Goal: Task Accomplishment & Management: Manage account settings

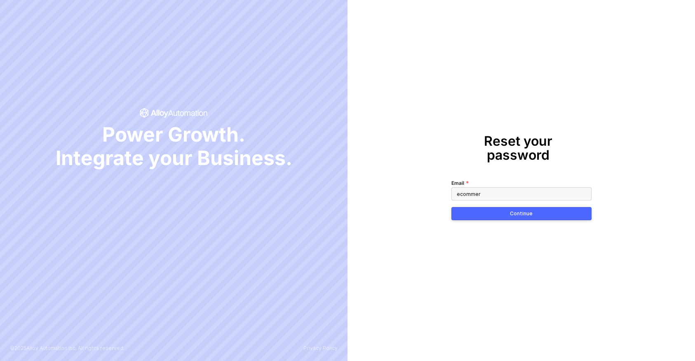
type input "[EMAIL_ADDRESS][DOMAIN_NAME]"
click at [487, 207] on button "Continue" at bounding box center [521, 213] width 140 height 13
click at [499, 207] on button "Continue" at bounding box center [521, 213] width 140 height 13
click at [582, 191] on icon at bounding box center [581, 193] width 7 height 5
click at [522, 211] on div "Continue" at bounding box center [521, 214] width 23 height 7
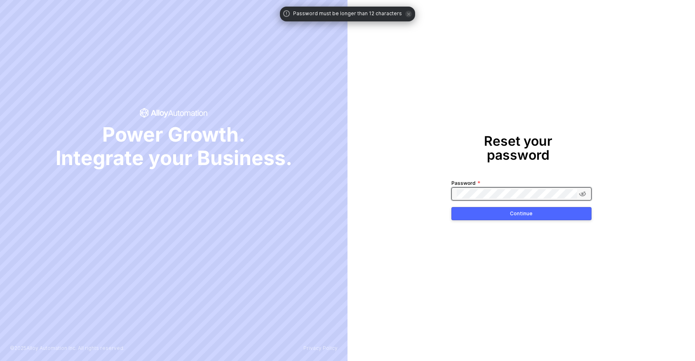
click at [498, 210] on button "Continue" at bounding box center [521, 213] width 140 height 13
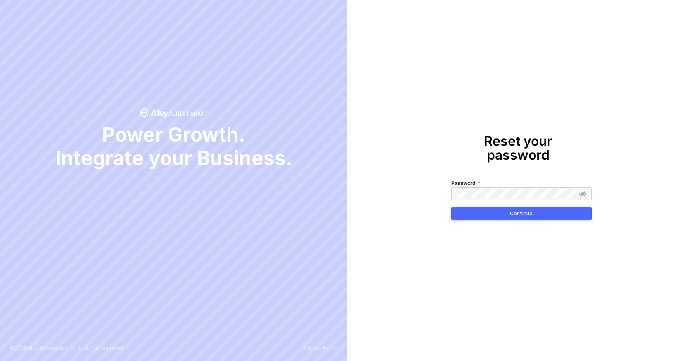
click at [498, 209] on button "Continue" at bounding box center [521, 213] width 140 height 13
